Goal: Check status: Check status

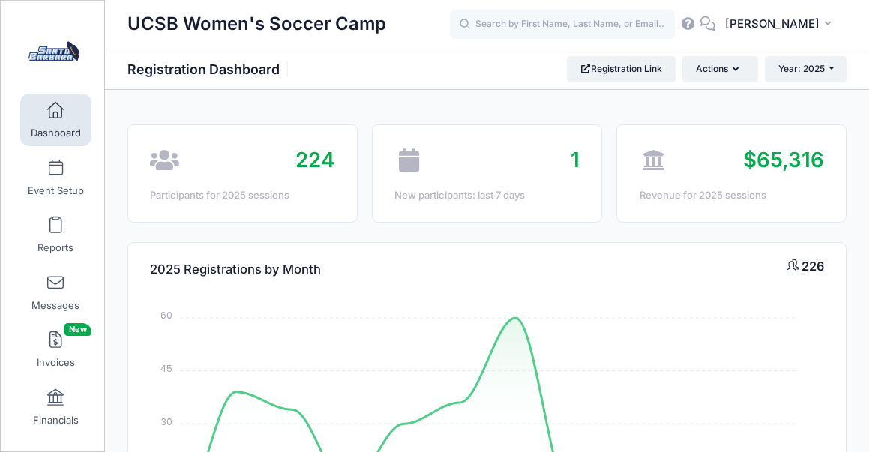
select select
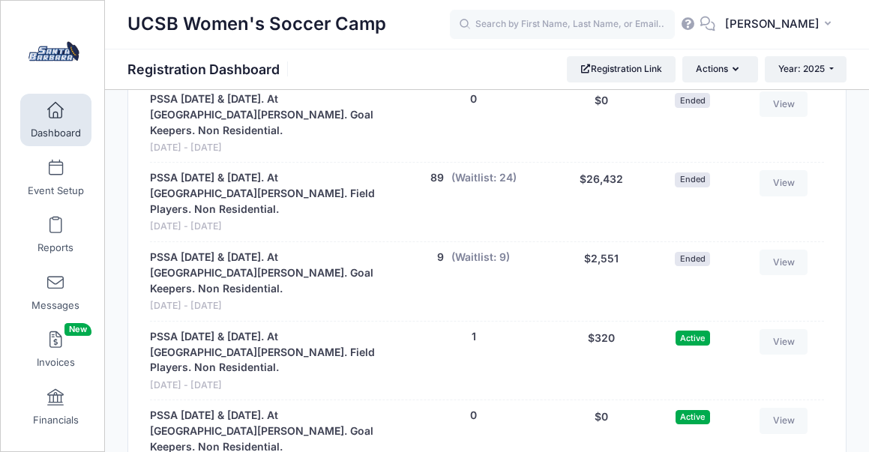
scroll to position [1513, 0]
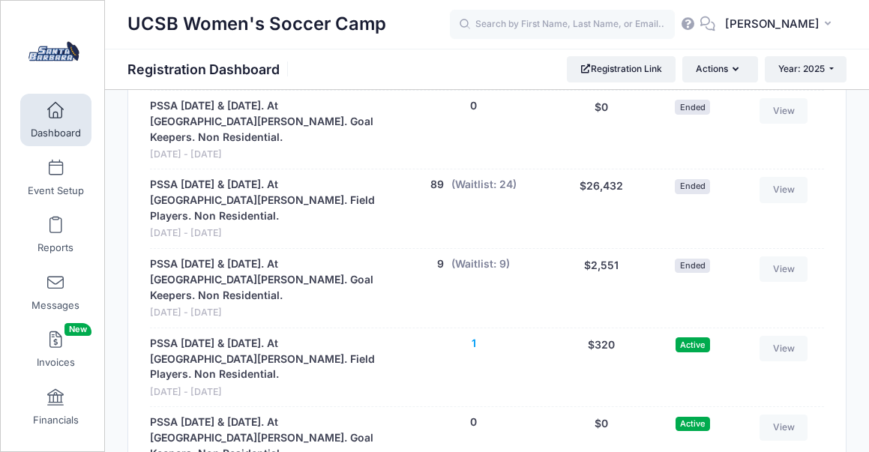
click at [474, 336] on button "1" at bounding box center [474, 344] width 4 height 16
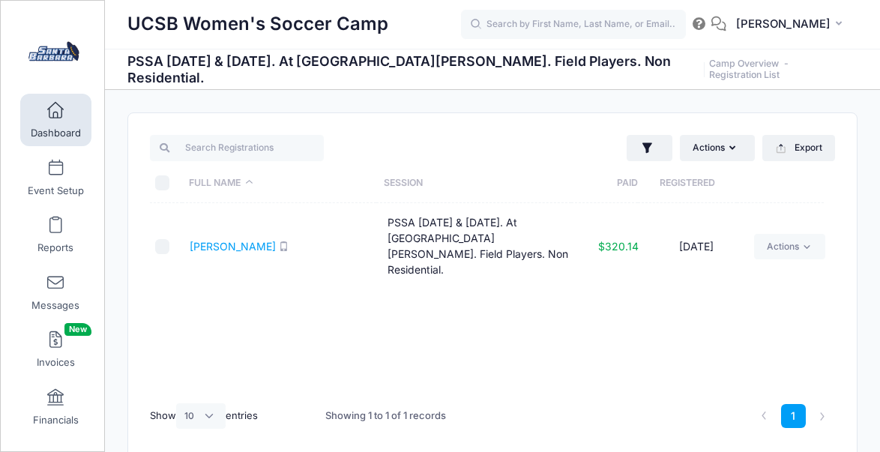
select select "10"
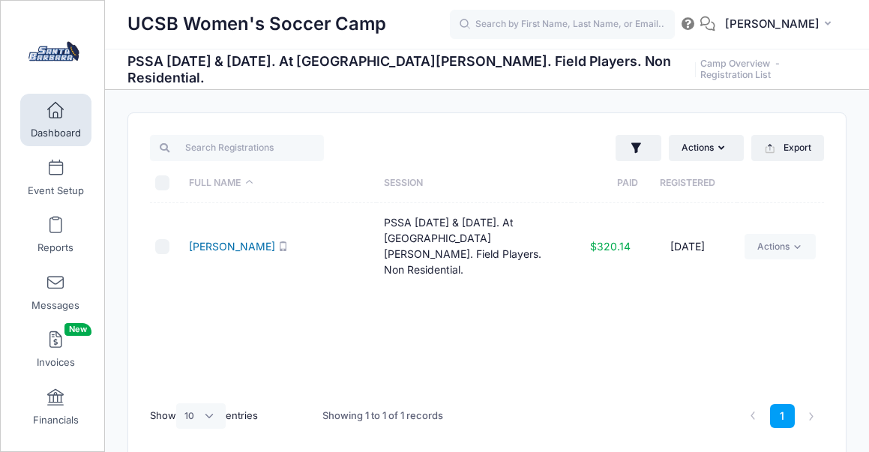
click at [235, 240] on link "[PERSON_NAME]" at bounding box center [232, 246] width 86 height 13
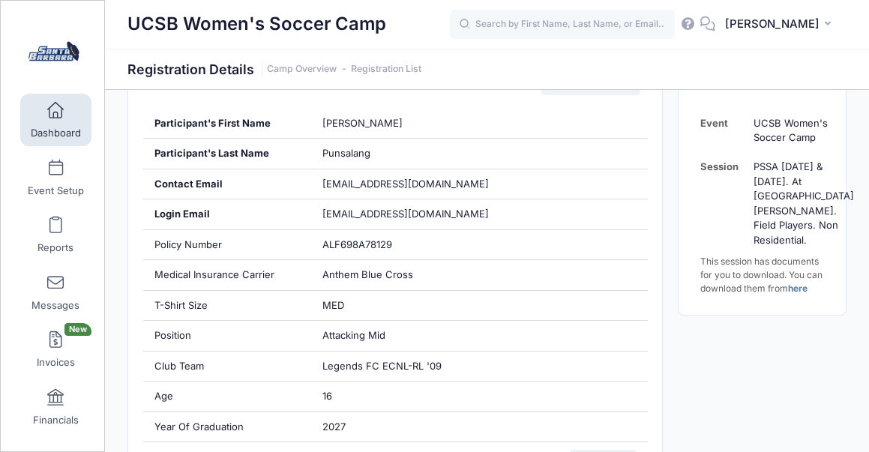
scroll to position [315, 0]
